Goal: Task Accomplishment & Management: Manage account settings

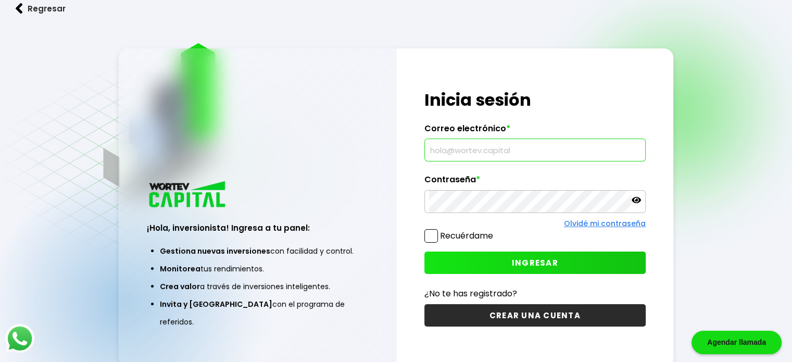
click at [471, 152] on input "text" at bounding box center [535, 150] width 212 height 22
type input "[EMAIL_ADDRESS][DOMAIN_NAME]"
click at [432, 234] on span at bounding box center [431, 236] width 14 height 14
click at [495, 231] on input "Recuérdame" at bounding box center [495, 231] width 0 height 0
click at [533, 264] on span "INGRESAR" at bounding box center [535, 262] width 46 height 11
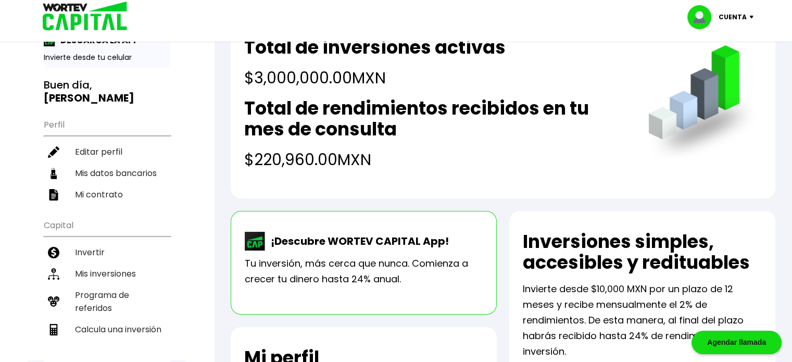
scroll to position [104, 0]
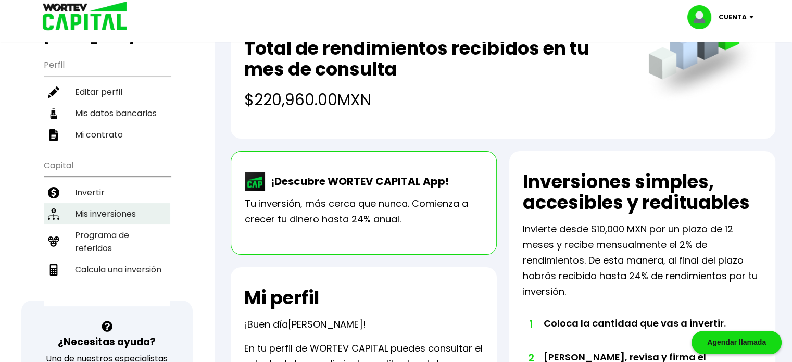
click at [122, 203] on li "Mis inversiones" at bounding box center [107, 213] width 126 height 21
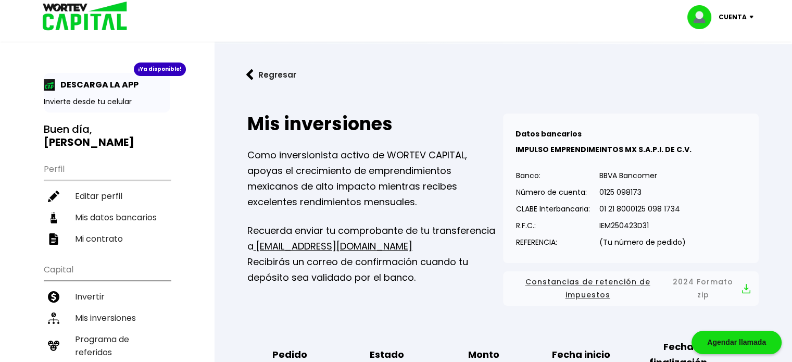
click at [750, 18] on div "Cuenta" at bounding box center [723, 17] width 73 height 24
click at [726, 70] on li "Cerrar sesión" at bounding box center [721, 69] width 83 height 21
